Goal: Information Seeking & Learning: Learn about a topic

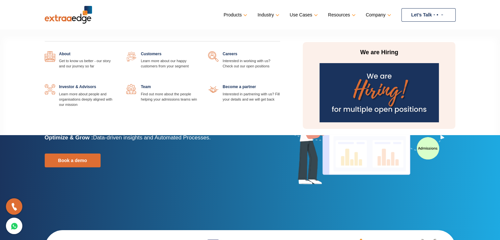
click at [198, 84] on link at bounding box center [198, 84] width 0 height 0
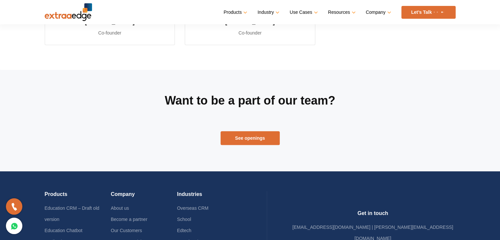
scroll to position [329, 0]
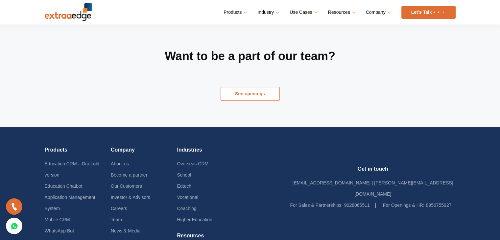
click at [254, 94] on link "See openings" at bounding box center [250, 94] width 59 height 14
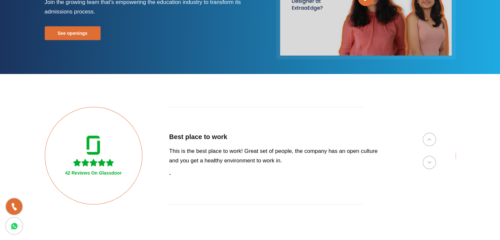
scroll to position [99, 0]
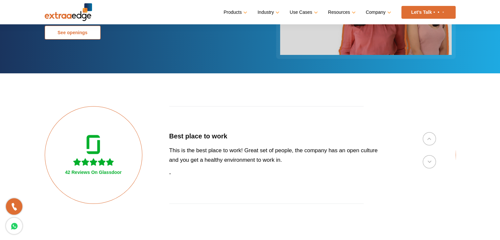
click at [87, 34] on link "See openings" at bounding box center [73, 33] width 56 height 14
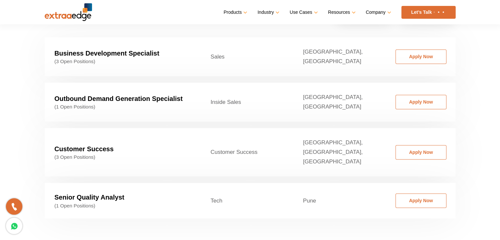
scroll to position [1034, 0]
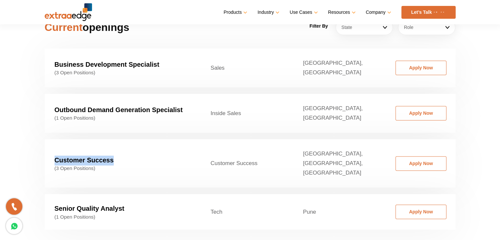
drag, startPoint x: 55, startPoint y: 139, endPoint x: 122, endPoint y: 143, distance: 67.6
click at [122, 143] on td "Customer Success (3 Open Positions)" at bounding box center [123, 163] width 156 height 48
click at [163, 222] on section "Current openings Filter By State Ahemdabad Ahmedabad Bangalore Bhopal/Indore Bh…" at bounding box center [250, 120] width 500 height 286
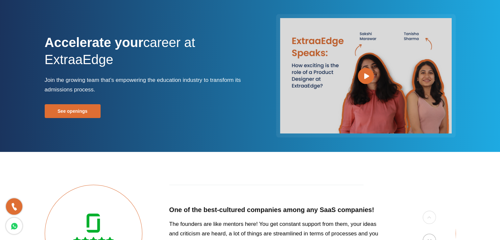
scroll to position [0, 0]
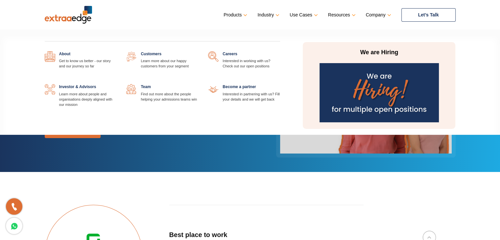
click at [116, 84] on link at bounding box center [116, 84] width 0 height 0
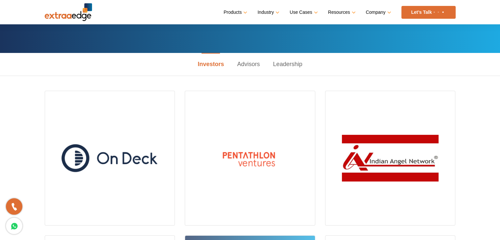
scroll to position [66, 0]
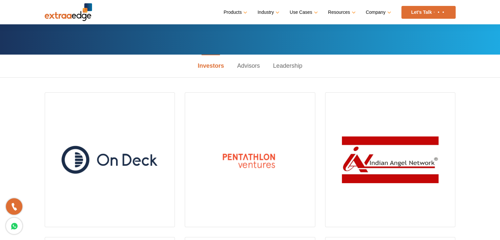
click at [245, 66] on link "Advisors" at bounding box center [249, 66] width 36 height 23
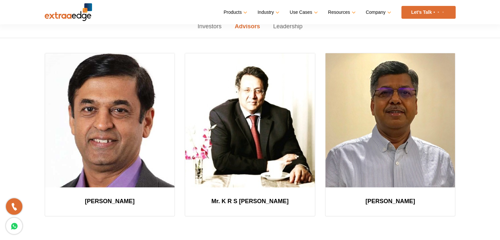
scroll to position [99, 0]
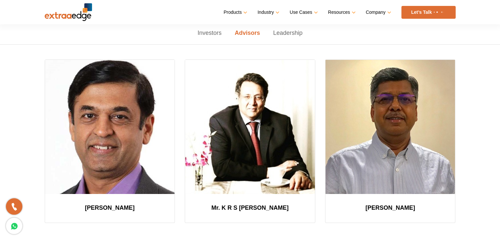
click at [295, 30] on link "Leadership" at bounding box center [288, 33] width 42 height 23
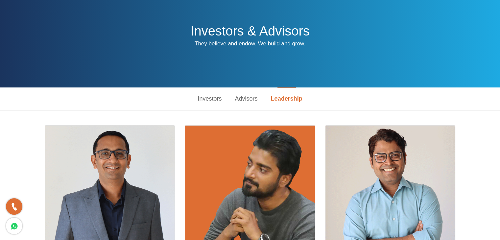
scroll to position [0, 0]
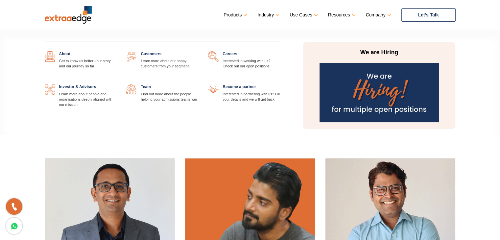
click at [198, 84] on link at bounding box center [198, 84] width 0 height 0
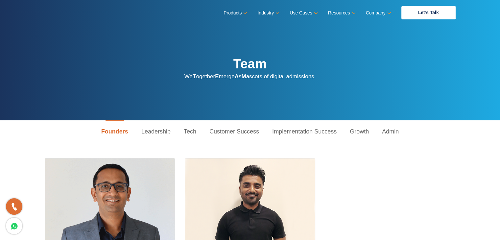
click at [393, 130] on link "Admin" at bounding box center [391, 131] width 30 height 23
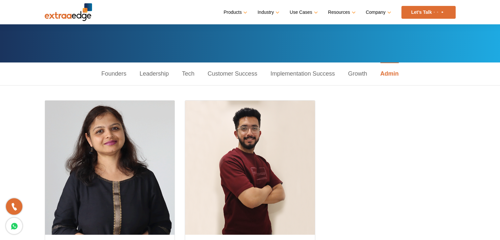
scroll to position [33, 0]
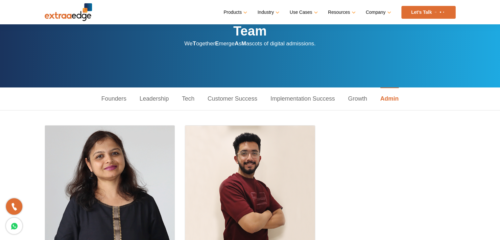
click at [362, 96] on link "Growth" at bounding box center [358, 99] width 32 height 23
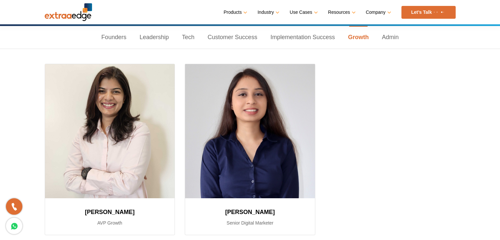
scroll to position [99, 0]
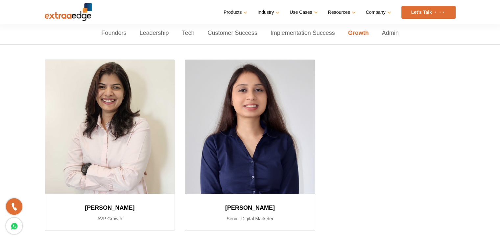
click at [316, 35] on link "Implementation Success" at bounding box center [303, 33] width 78 height 23
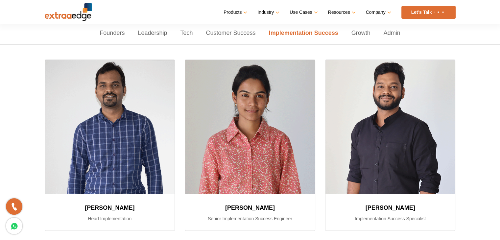
click at [231, 35] on link "Customer Success" at bounding box center [230, 33] width 63 height 23
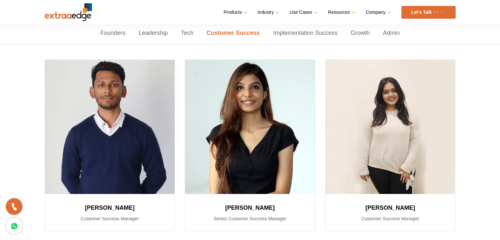
click at [191, 34] on link "Tech" at bounding box center [187, 33] width 26 height 23
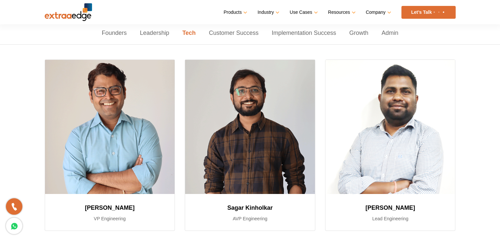
click at [165, 35] on link "Leadership" at bounding box center [155, 33] width 42 height 23
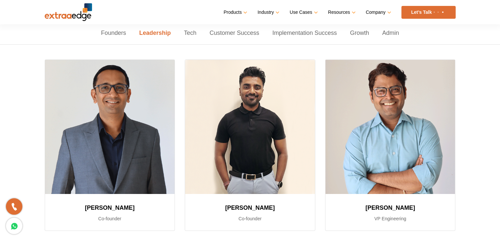
click at [111, 32] on link "Founders" at bounding box center [113, 33] width 38 height 23
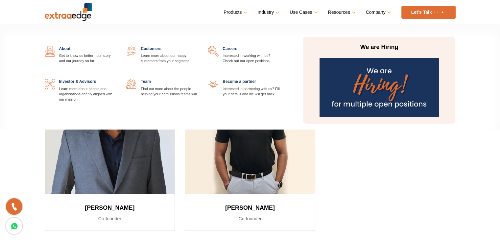
click at [116, 46] on link at bounding box center [116, 46] width 0 height 0
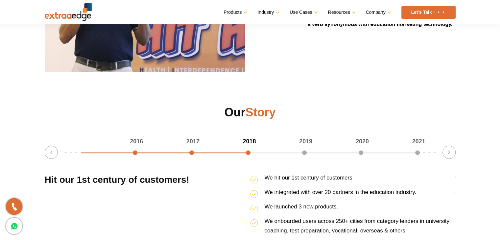
scroll to position [823, 0]
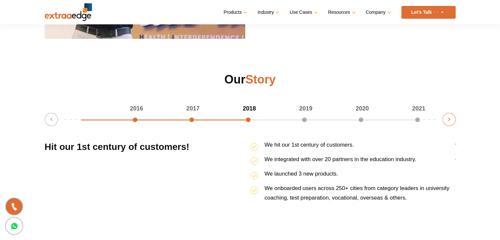
click at [448, 121] on button "Next" at bounding box center [449, 119] width 13 height 13
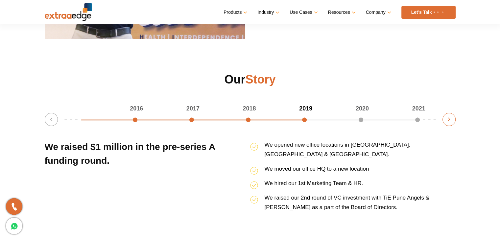
click at [448, 121] on button "Next" at bounding box center [449, 119] width 13 height 13
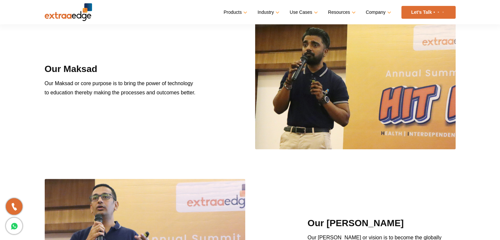
scroll to position [511, 0]
